Goal: Information Seeking & Learning: Check status

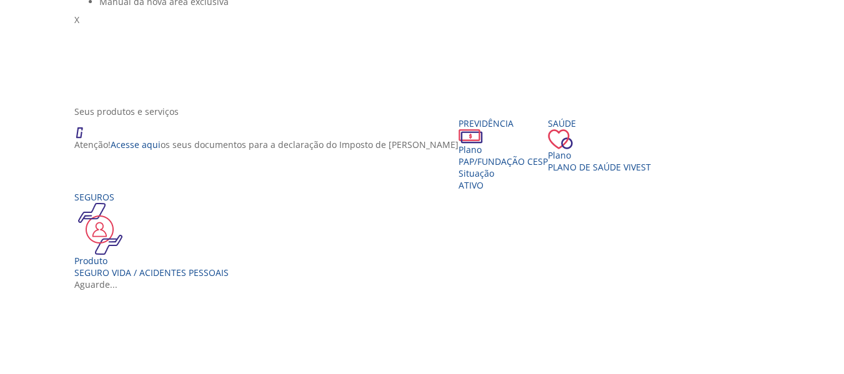
scroll to position [187, 0]
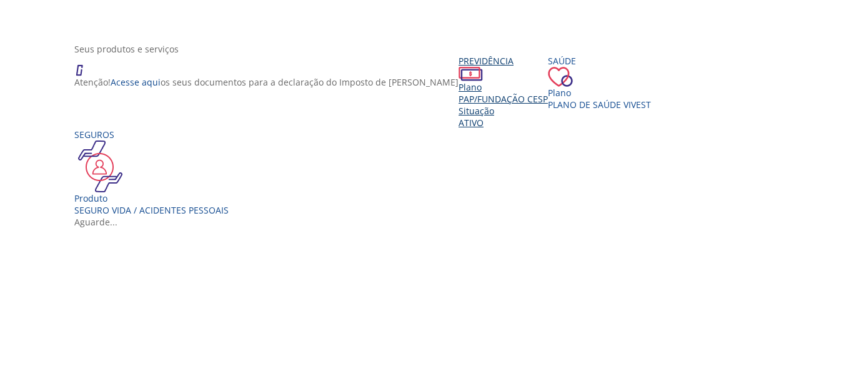
click at [459, 117] on div "Situação" at bounding box center [503, 111] width 89 height 12
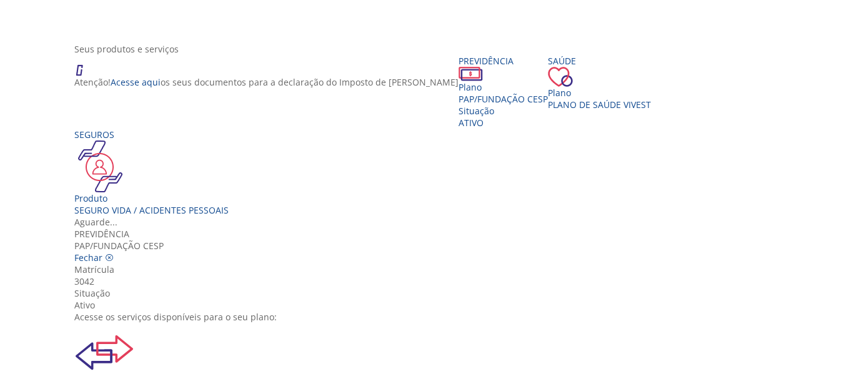
scroll to position [125, 0]
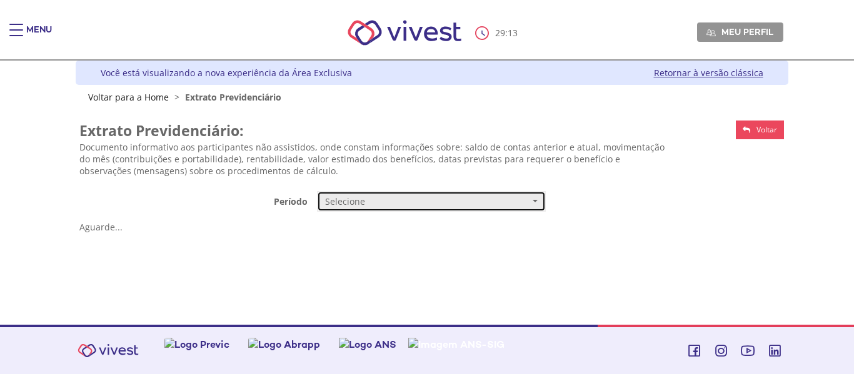
click at [386, 202] on span "Selecione" at bounding box center [427, 202] width 204 height 12
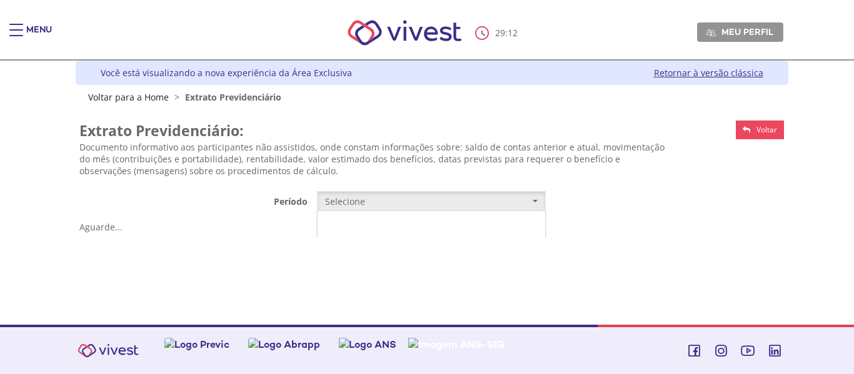
click at [336, 225] on span "Mensal" at bounding box center [340, 225] width 26 height 9
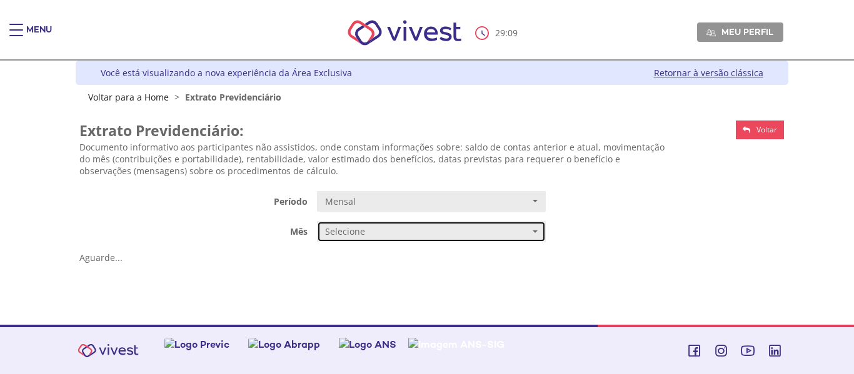
click at [371, 223] on button "Selecione" at bounding box center [431, 231] width 229 height 21
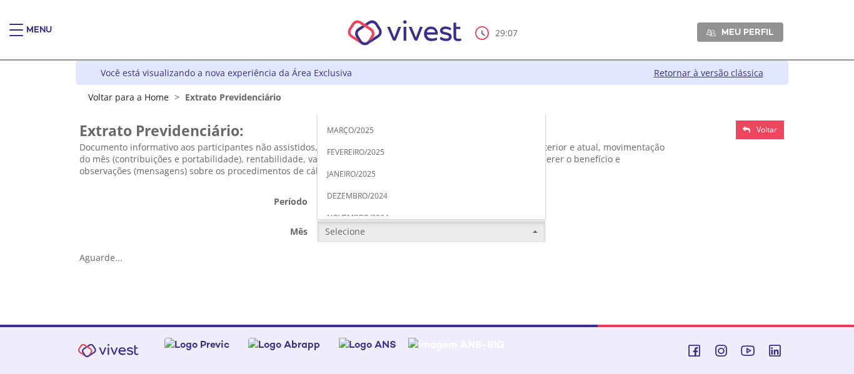
click at [363, 24] on span "AGOSTO/2025" at bounding box center [352, 20] width 51 height 9
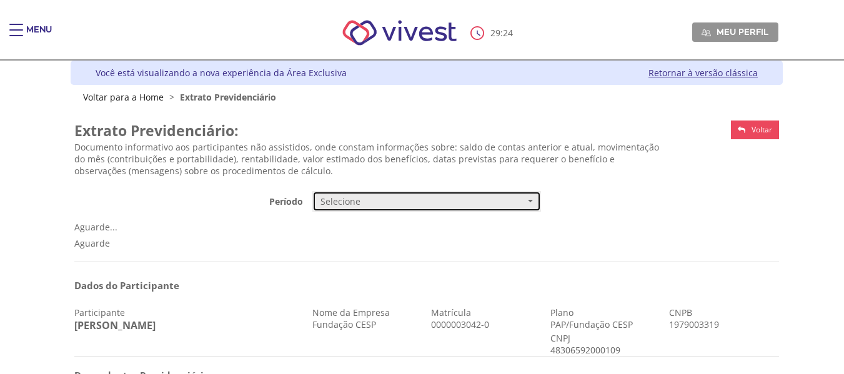
click at [347, 204] on span "Selecione" at bounding box center [423, 202] width 204 height 12
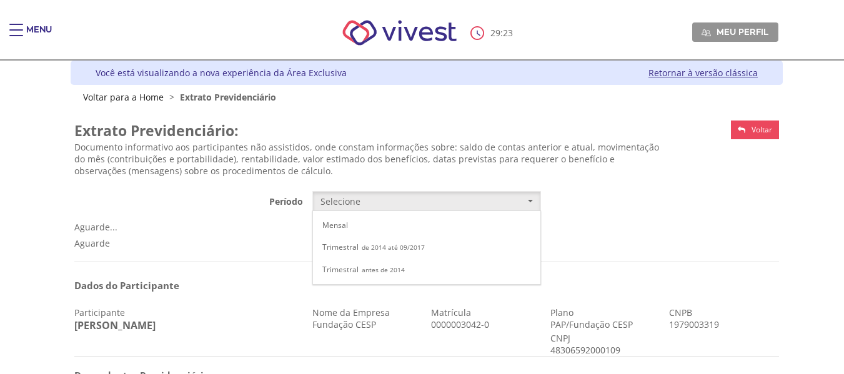
click at [222, 153] on p "Documento informativo aos participantes não assistidos, onde constam informaçõe…" at bounding box center [367, 159] width 586 height 36
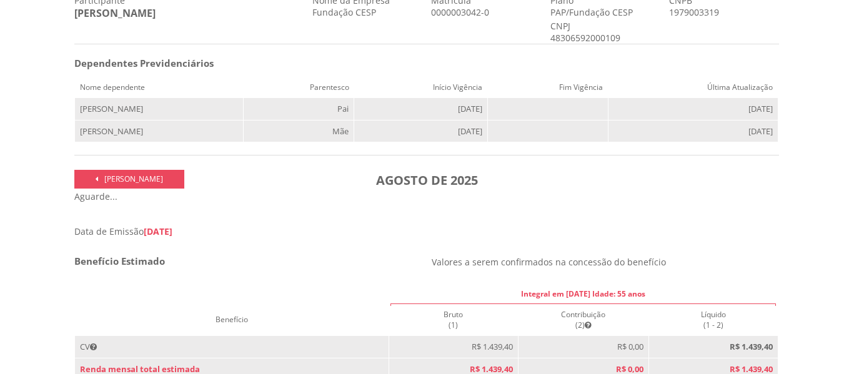
scroll to position [437, 0]
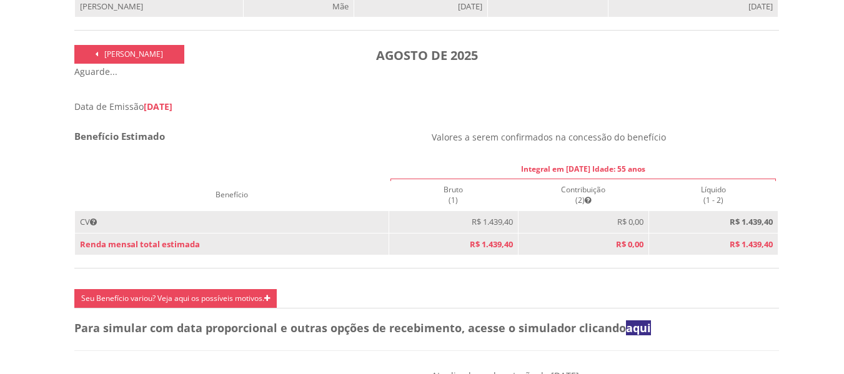
click at [295, 269] on div "Integral em [DATE] Idade: 55 anos Benefício Bruto (1) Contribuição (2) Líquido …" at bounding box center [426, 214] width 705 height 110
